Goal: Share content

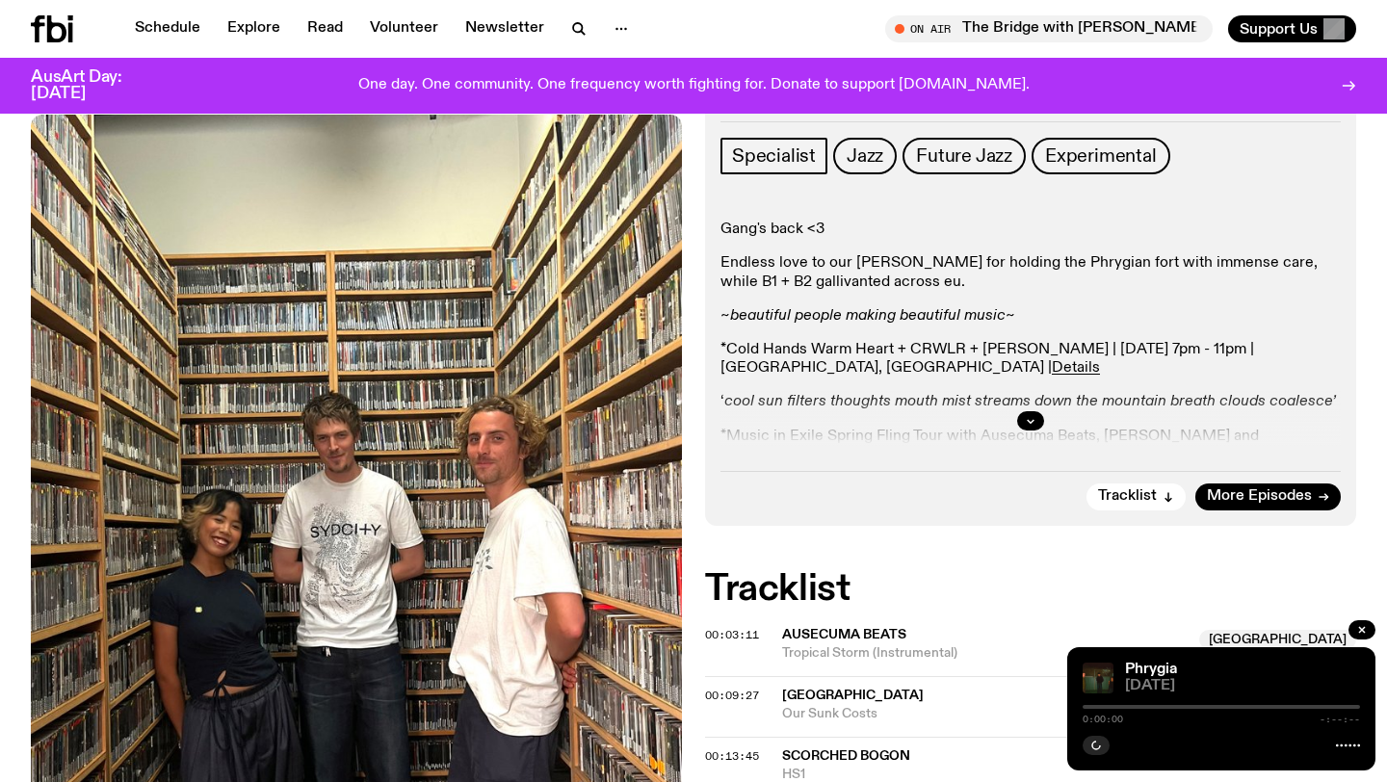
scroll to position [288, 0]
click at [1031, 420] on icon "button" at bounding box center [1031, 422] width 12 height 12
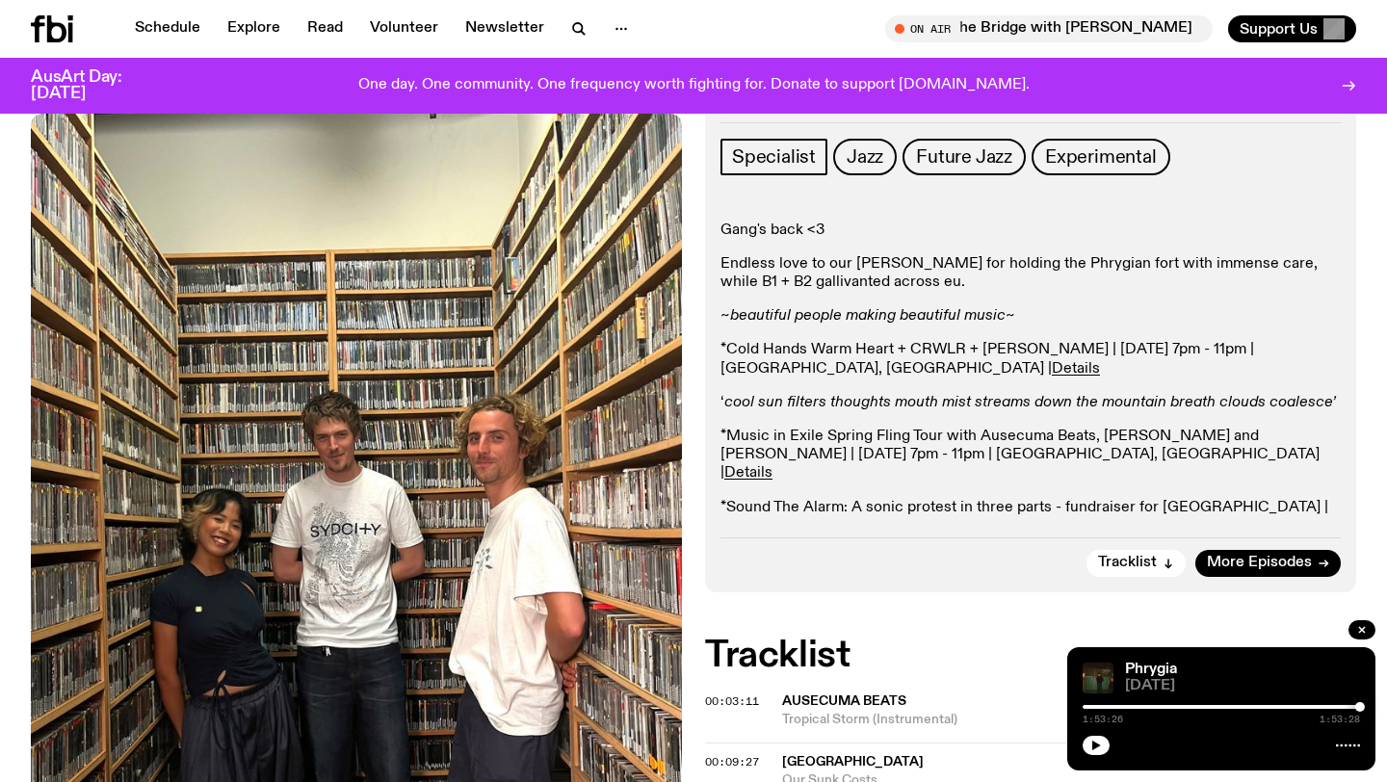
click at [783, 447] on p "*Music in Exile Spring Fling Tour with Ausecuma Beats, [PERSON_NAME] and [PERSO…" at bounding box center [1030, 456] width 620 height 56
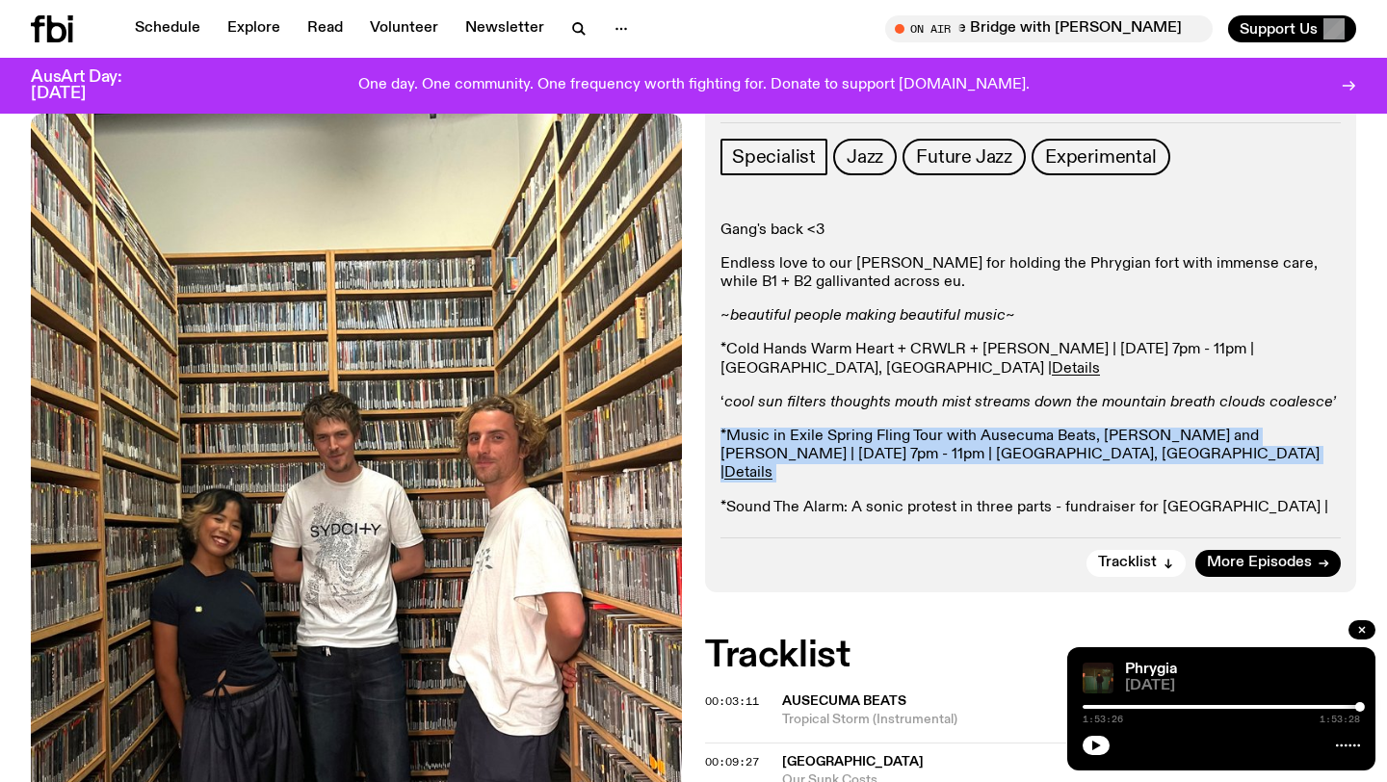
click at [783, 477] on div "Gang's back <3 Endless love to our [PERSON_NAME] for holding the Phrygian fort …" at bounding box center [1030, 379] width 620 height 314
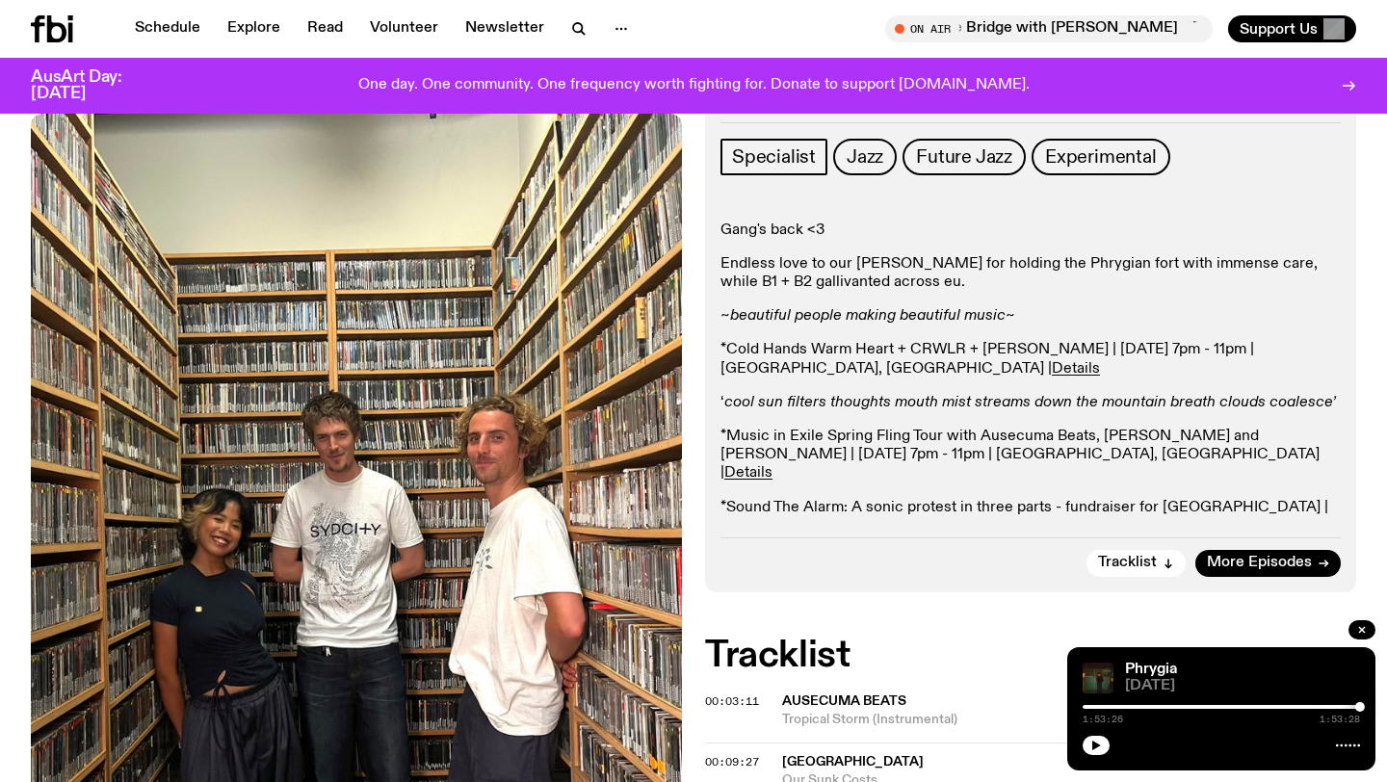
click at [783, 477] on div "Gang's back <3 Endless love to our [PERSON_NAME] for holding the Phrygian fort …" at bounding box center [1030, 379] width 620 height 314
click at [778, 499] on p "*Sound The Alarm: A sonic protest in three parts - fundraiser for [GEOGRAPHIC_D…" at bounding box center [1030, 517] width 620 height 37
click at [777, 499] on p "*Sound The Alarm: A sonic protest in three parts - fundraiser for [GEOGRAPHIC_D…" at bounding box center [1030, 517] width 620 height 37
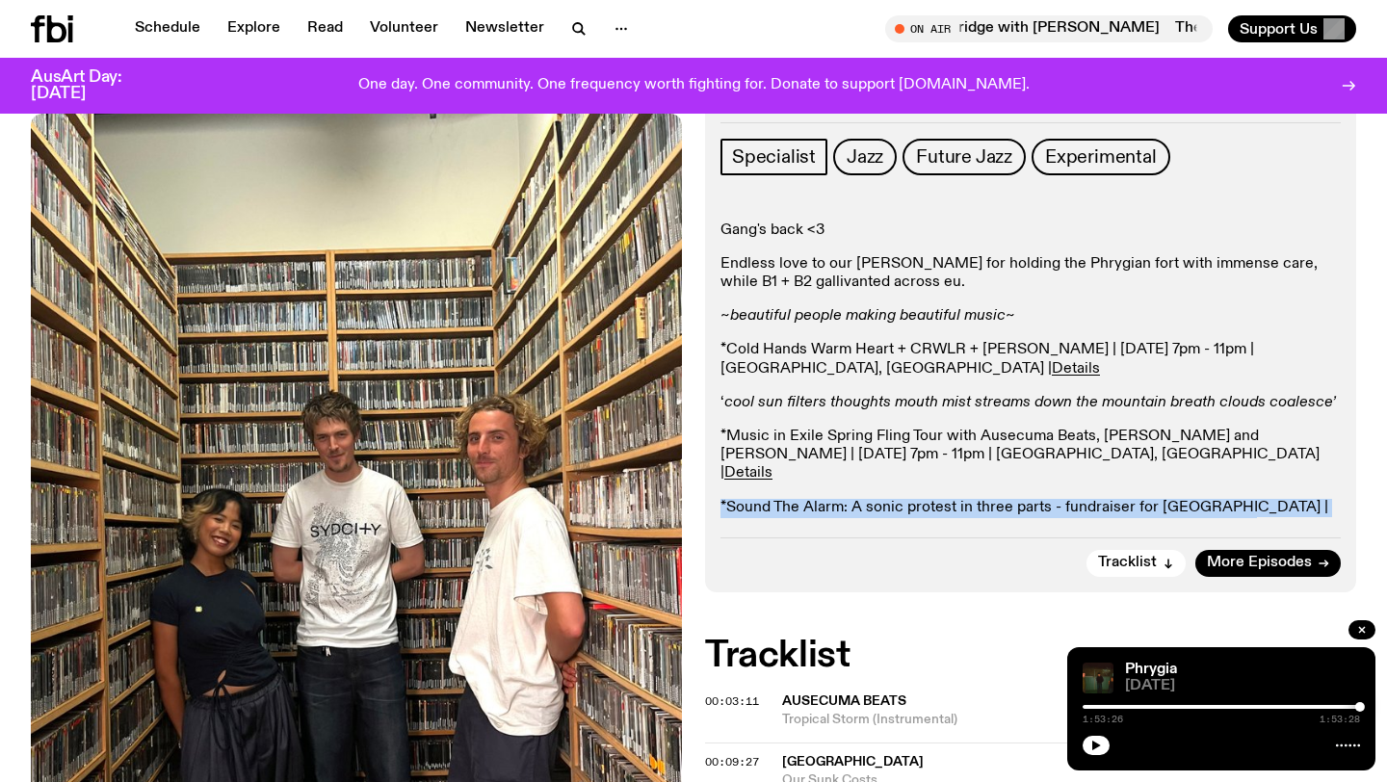
click at [777, 499] on p "*Sound The Alarm: A sonic protest in three parts - fundraiser for [GEOGRAPHIC_D…" at bounding box center [1030, 517] width 620 height 37
copy div "*Sound The Alarm: A sonic protest in three parts - fundraiser for [GEOGRAPHIC_D…"
